Goal: Find specific page/section: Find specific page/section

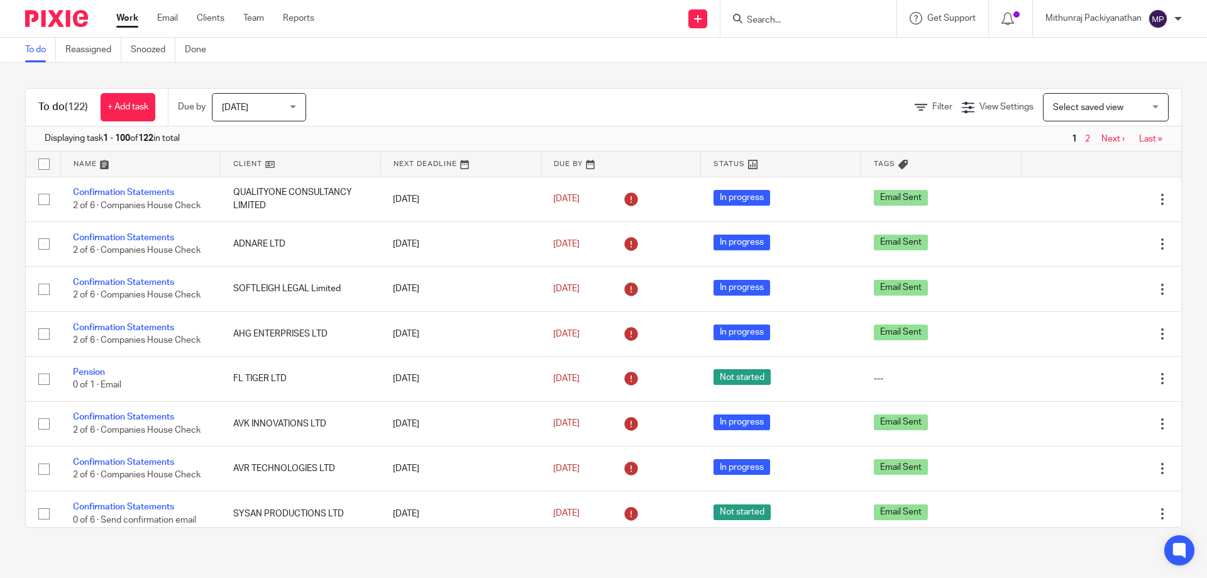
click at [778, 30] on div at bounding box center [808, 18] width 176 height 37
click at [780, 11] on form at bounding box center [812, 19] width 134 height 16
click at [780, 21] on input "Search" at bounding box center [801, 20] width 113 height 11
type input "bio reg"
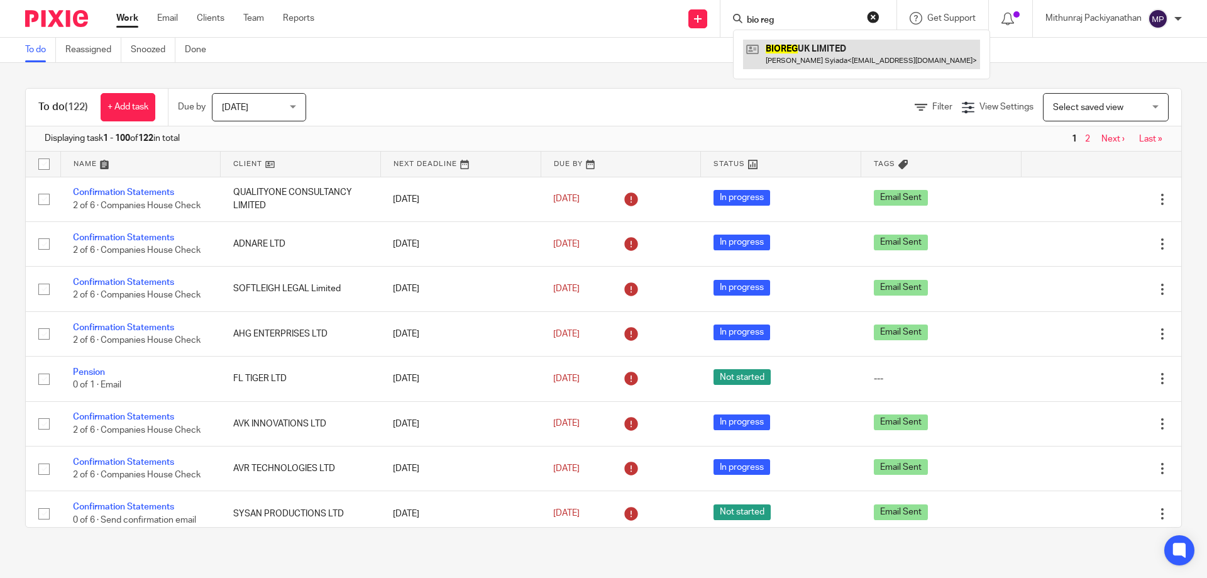
click at [783, 60] on link at bounding box center [861, 54] width 237 height 29
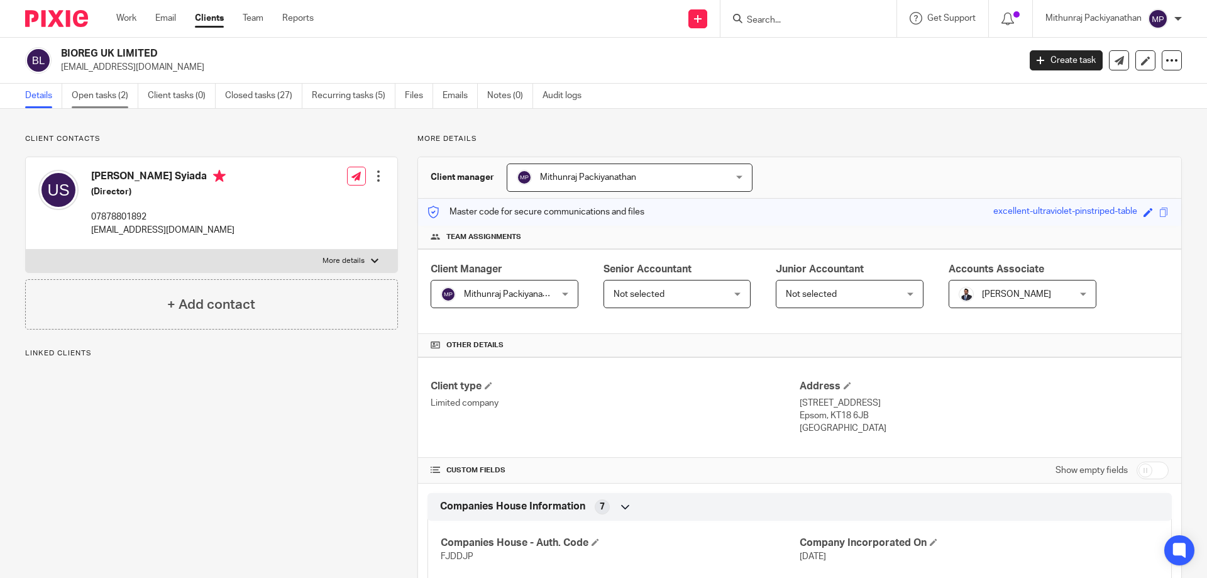
click at [89, 107] on link "Open tasks (2)" at bounding box center [105, 96] width 67 height 25
